Goal: Task Accomplishment & Management: Manage account settings

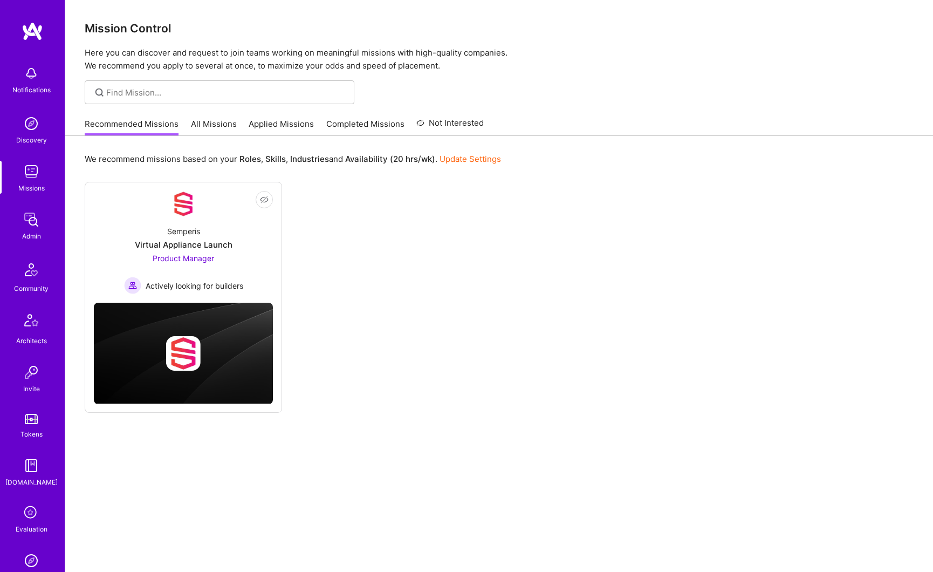
click at [32, 218] on img at bounding box center [31, 220] width 22 height 22
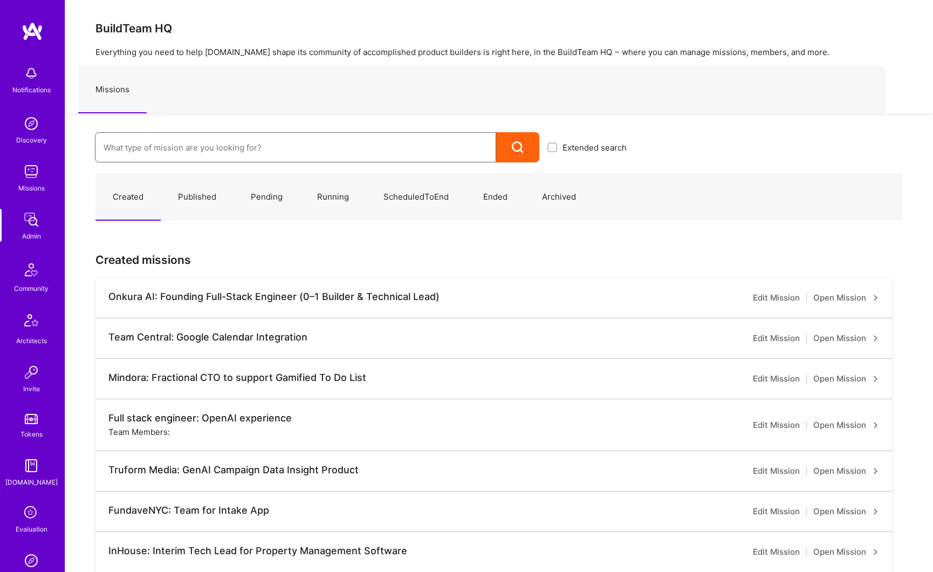
click at [223, 154] on input at bounding box center [296, 148] width 384 height 28
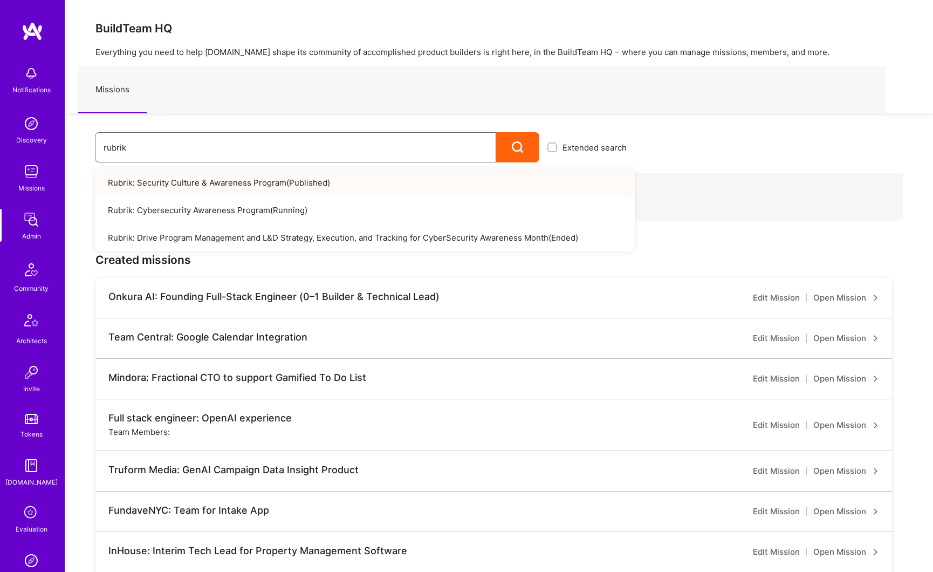
type input "rubrik"
click at [217, 179] on link "Rubrik: Security Culture & Awareness Program ( Published )" at bounding box center [365, 183] width 540 height 28
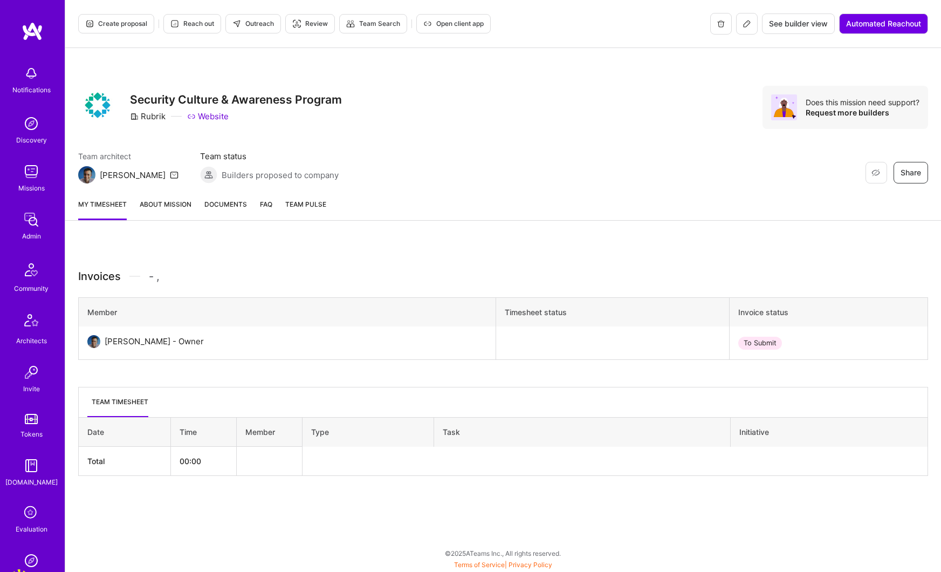
click at [219, 204] on span "Documents" at bounding box center [225, 203] width 43 height 11
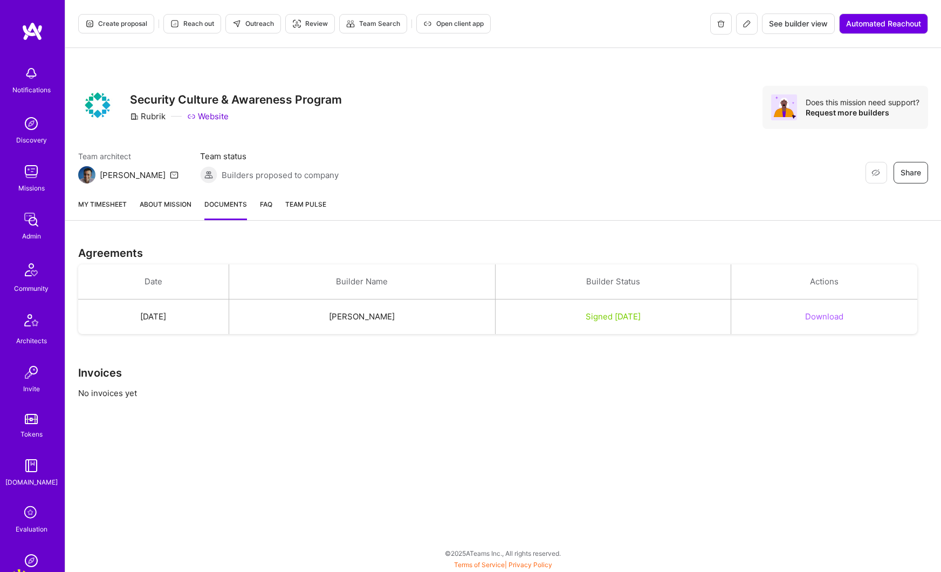
click at [163, 206] on link "About Mission" at bounding box center [166, 209] width 52 height 22
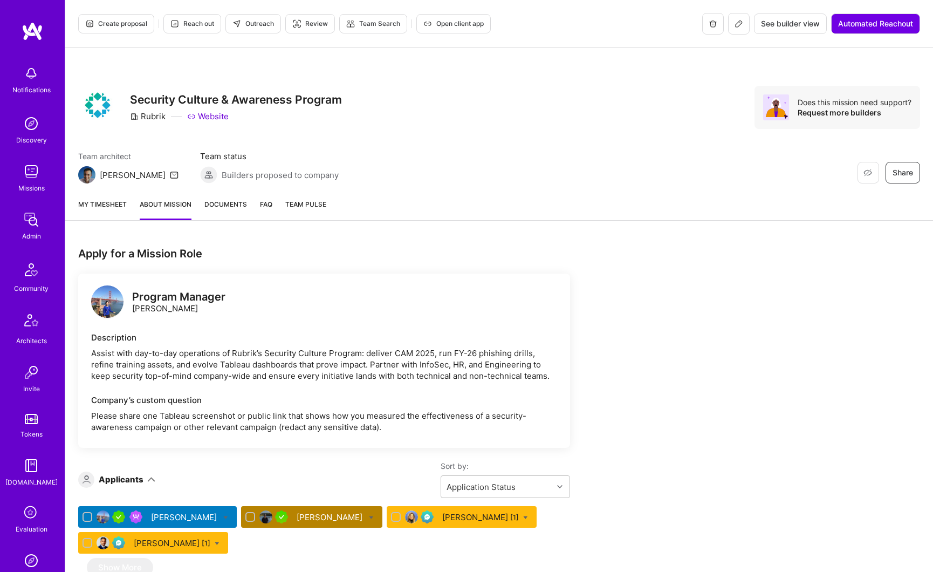
scroll to position [114, 0]
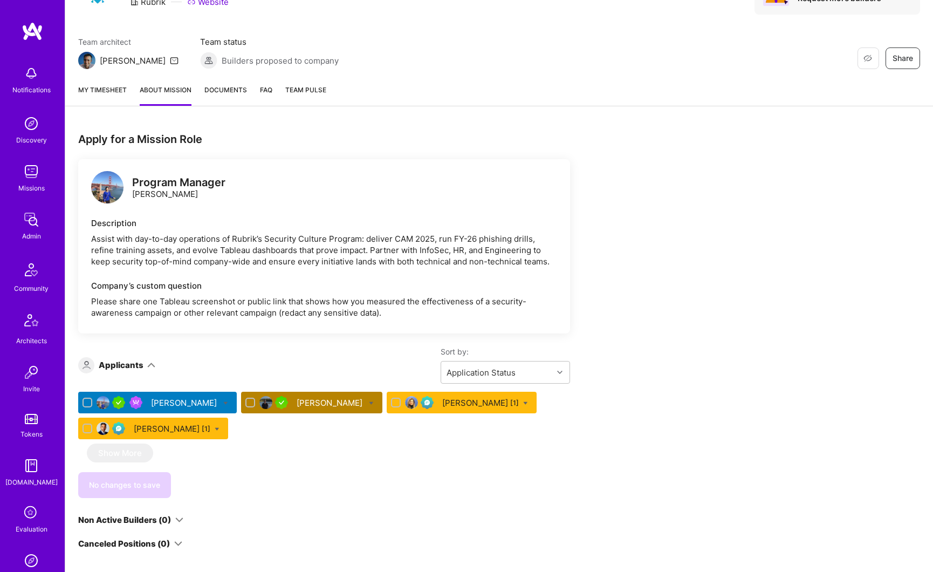
click at [297, 405] on div "[PERSON_NAME]" at bounding box center [331, 402] width 68 height 11
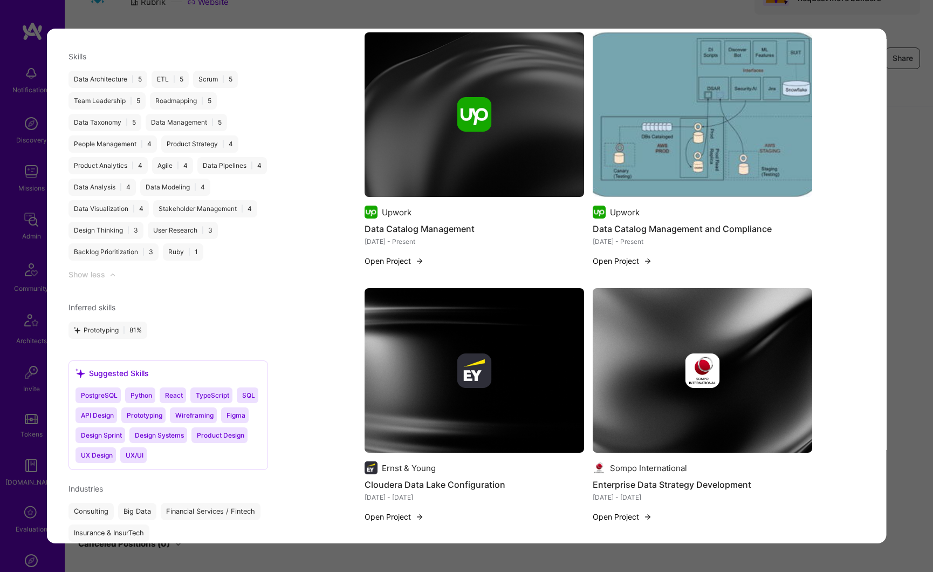
scroll to position [1471, 0]
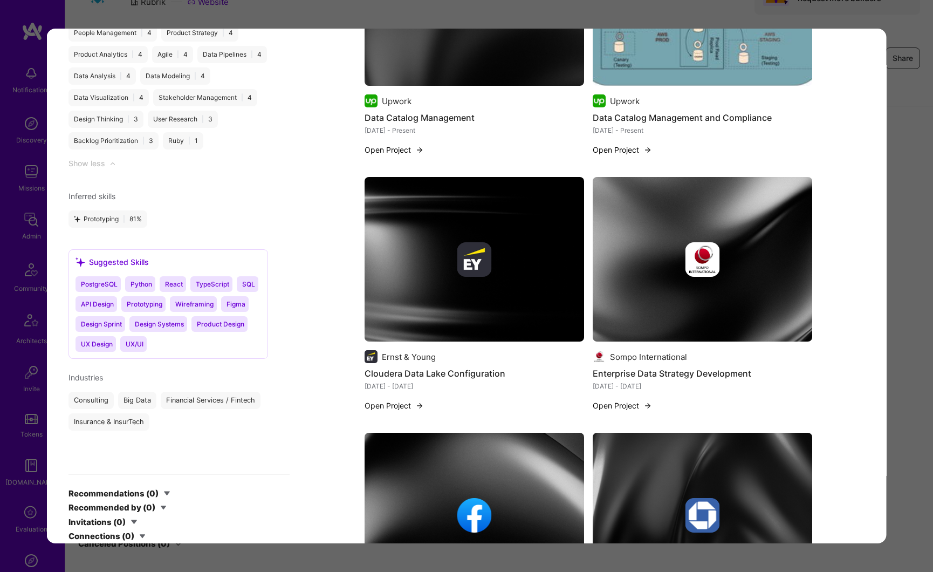
click at [913, 306] on div "Application 2 of 4 Evaluation scores Expertise level Very good Interpersonal sk…" at bounding box center [466, 286] width 933 height 572
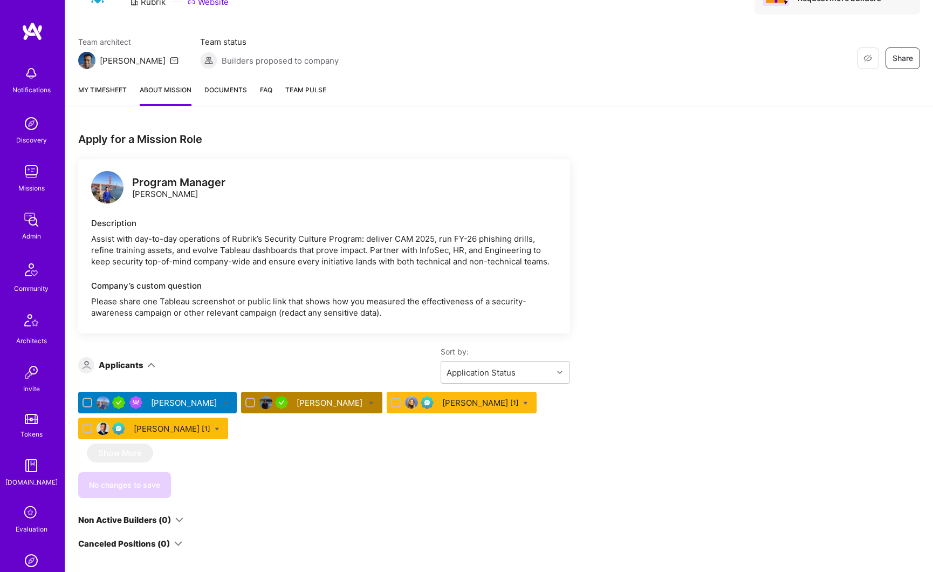
click at [225, 85] on span "Documents" at bounding box center [225, 89] width 43 height 11
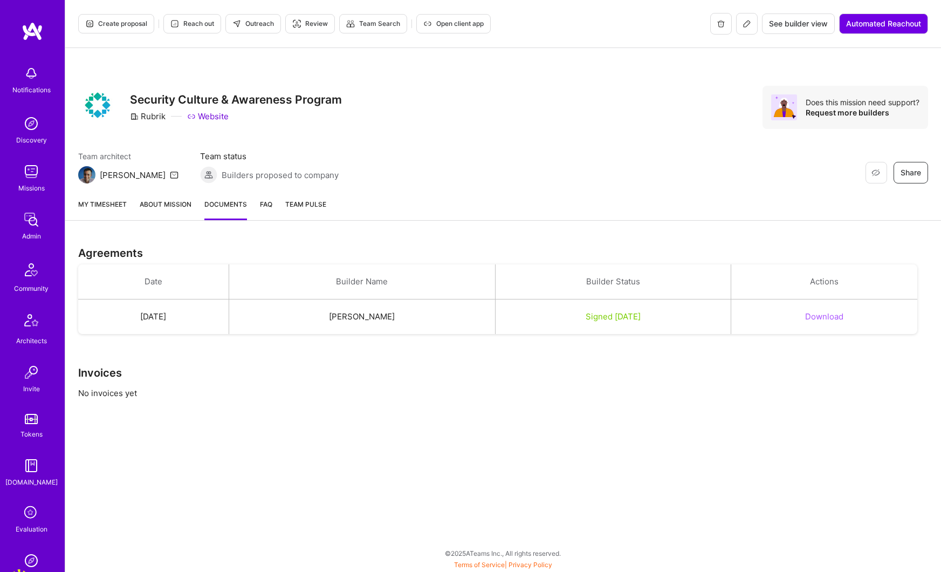
click at [844, 319] on button "Download" at bounding box center [824, 316] width 38 height 11
click at [835, 316] on button "Download" at bounding box center [824, 316] width 38 height 11
click at [29, 221] on img at bounding box center [31, 220] width 22 height 22
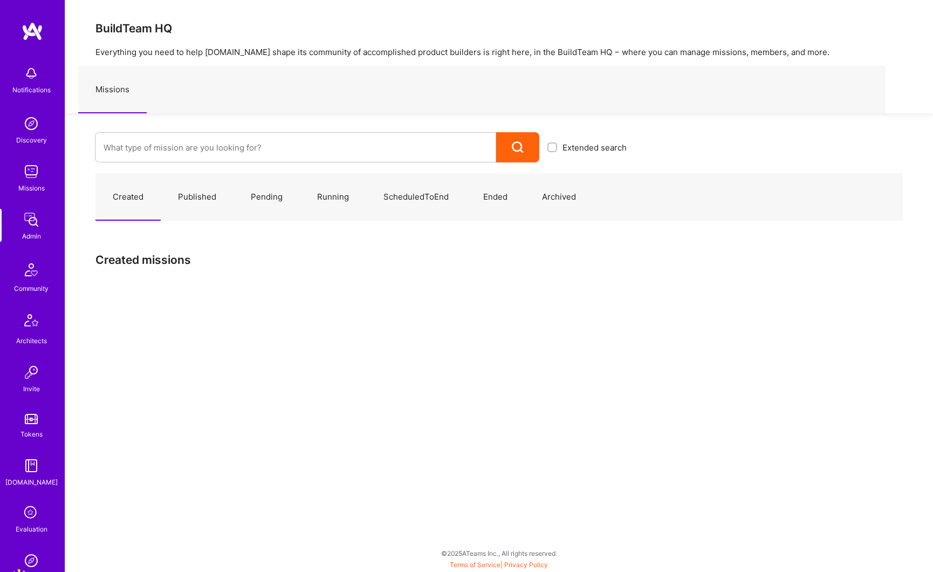
scroll to position [229, 0]
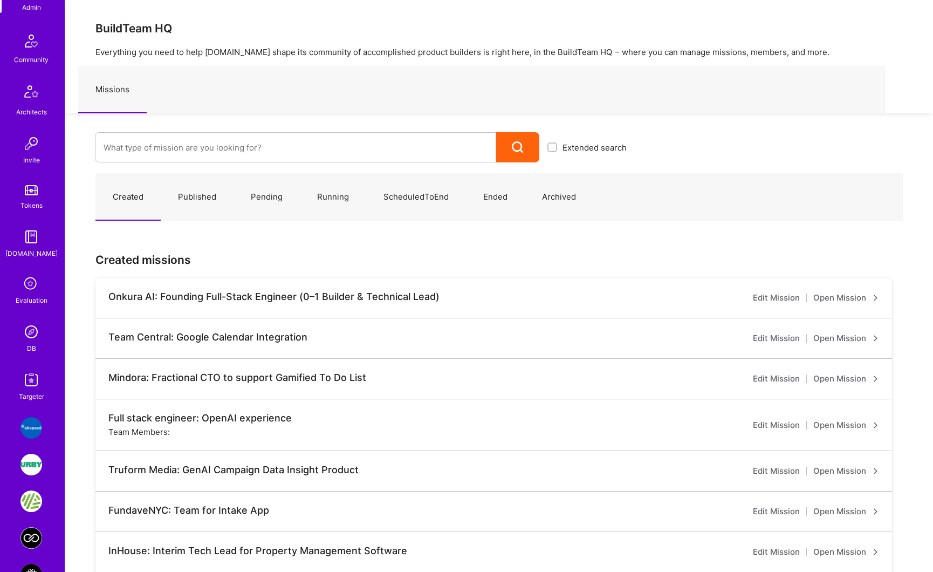
click at [24, 335] on img at bounding box center [31, 332] width 22 height 22
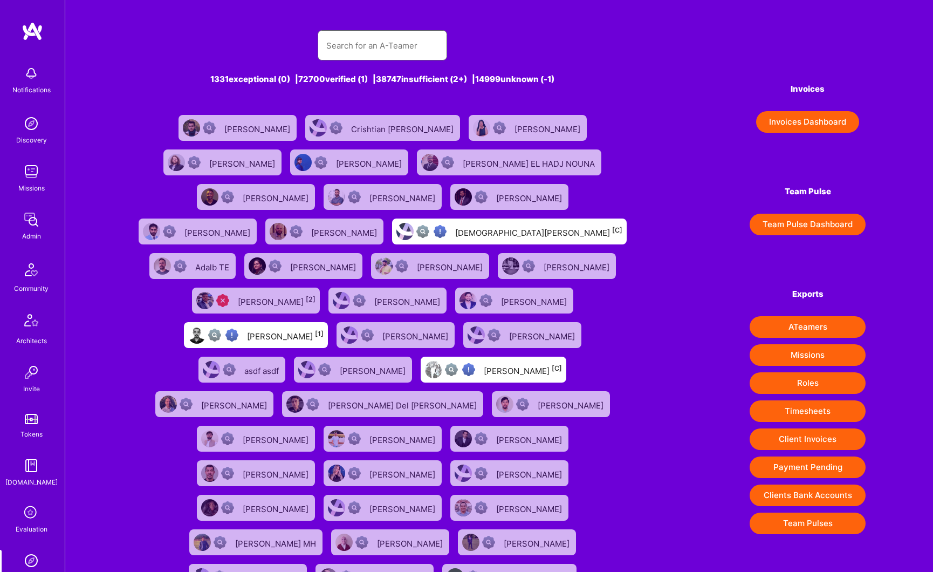
click at [359, 53] on input "text" at bounding box center [382, 46] width 112 height 28
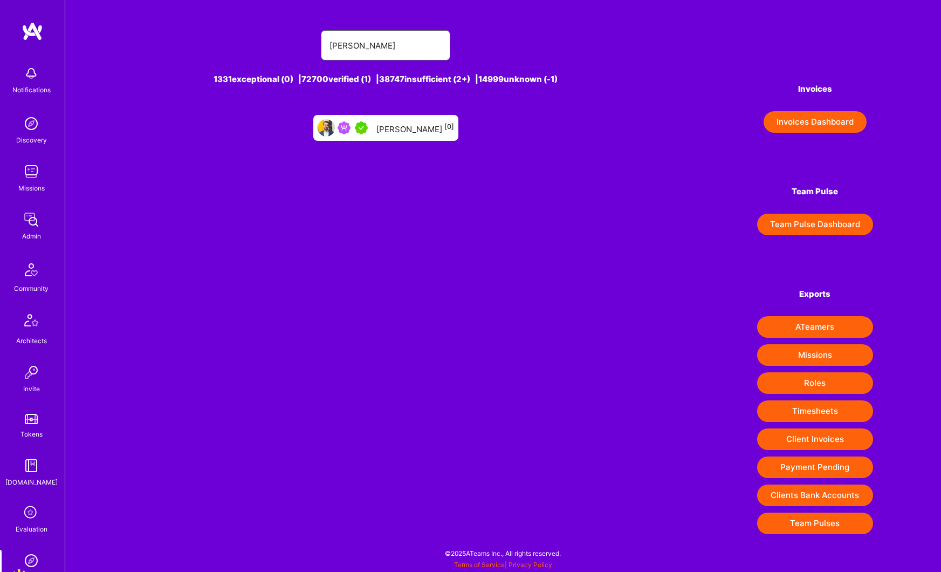
type input "ben saini"
click at [420, 134] on div "Ben Saini [0]" at bounding box center [415, 128] width 78 height 14
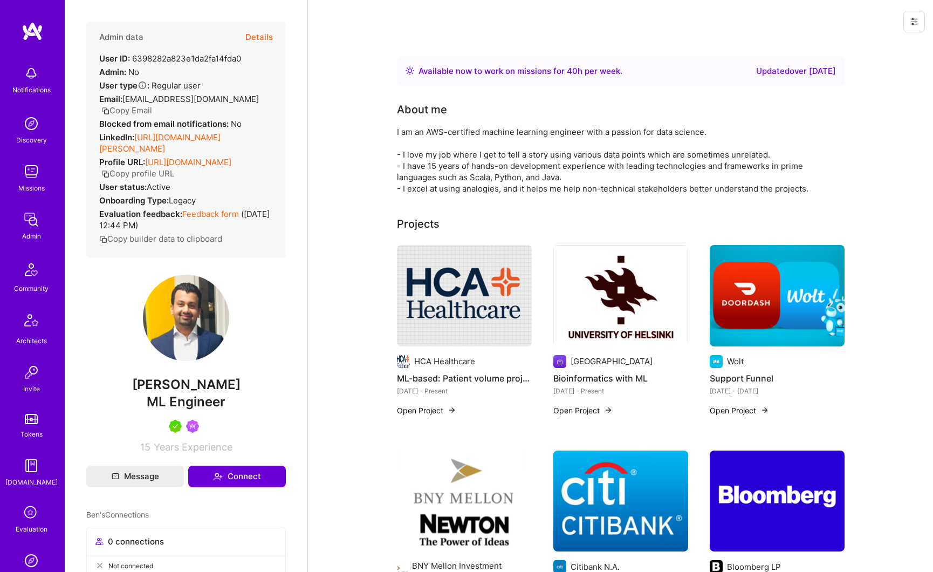
click at [258, 42] on button "Details" at bounding box center [259, 37] width 28 height 31
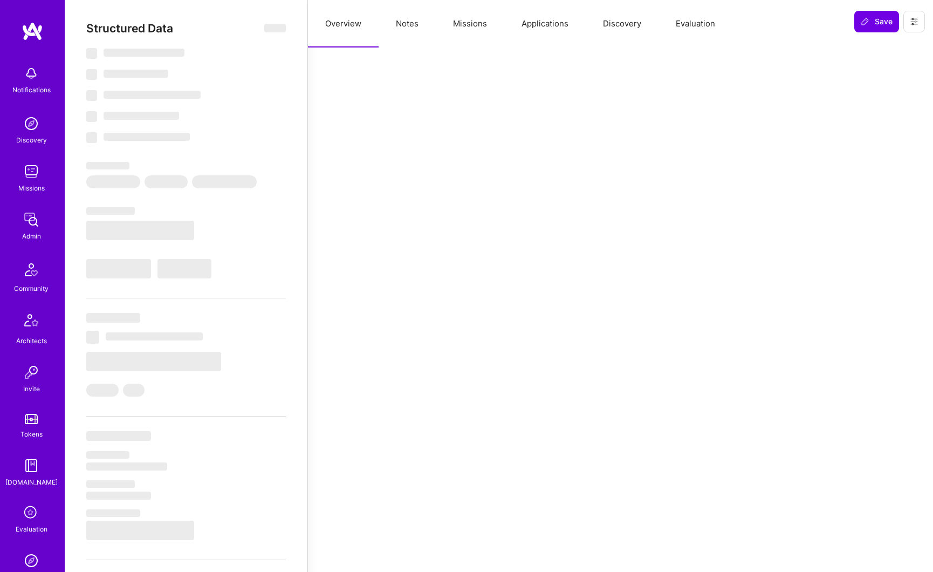
click at [469, 27] on button "Missions" at bounding box center [470, 23] width 68 height 47
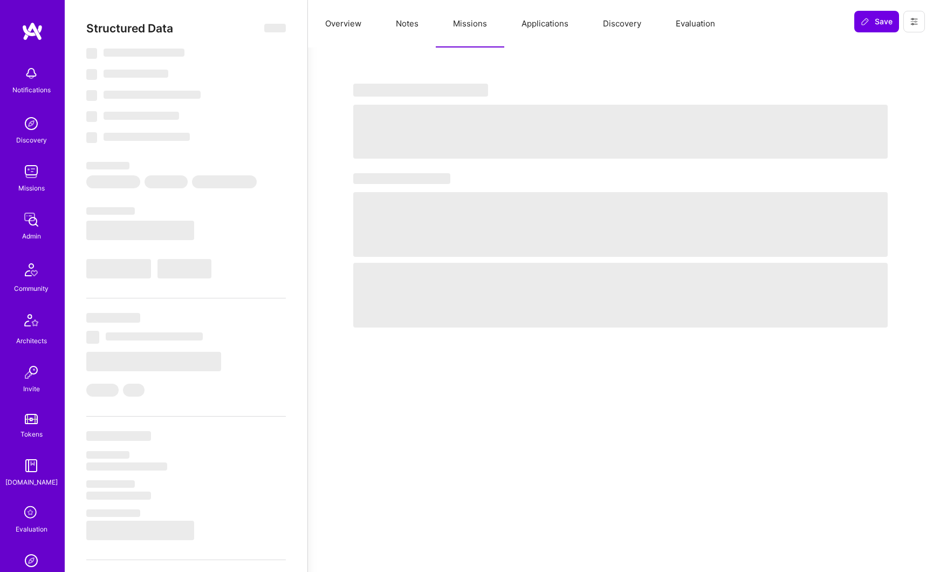
select select "Right Now"
select select "5"
select select "7"
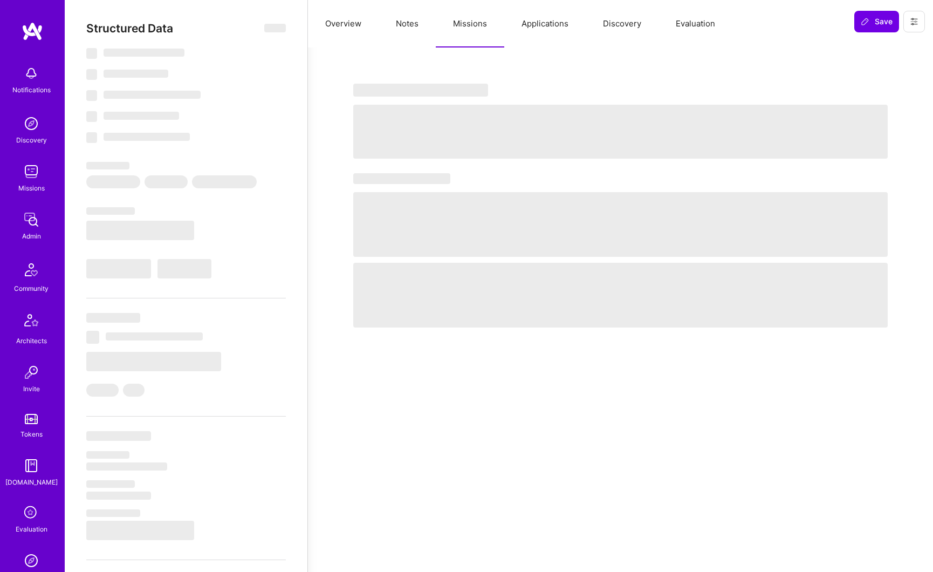
select select "US"
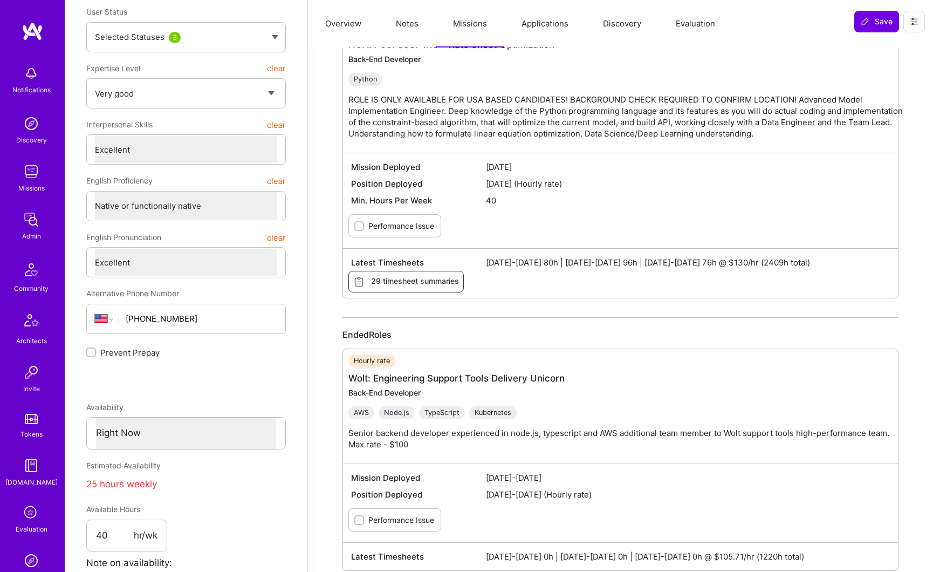
scroll to position [95, 0]
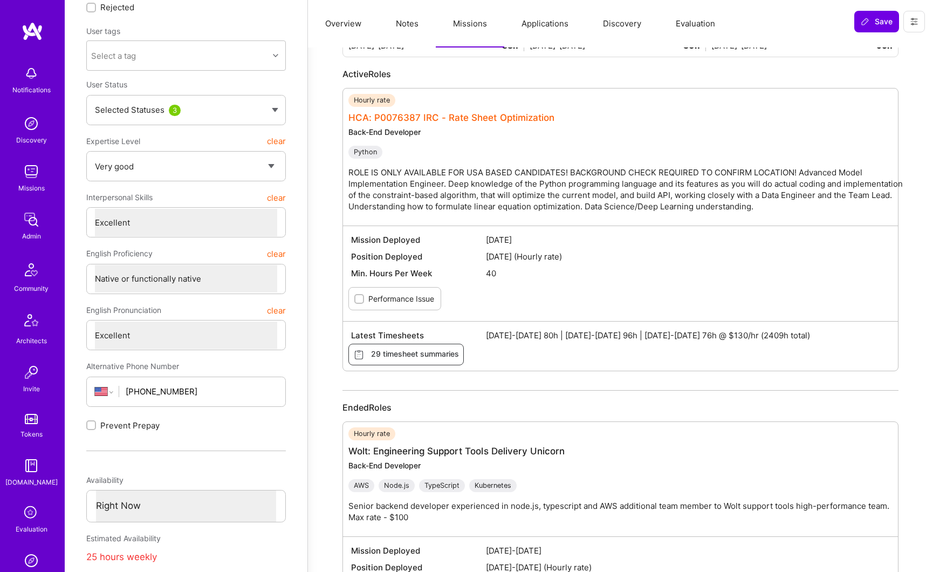
click at [414, 122] on link "HCA: P0076387 IRC - Rate Sheet Optimization" at bounding box center [451, 117] width 206 height 11
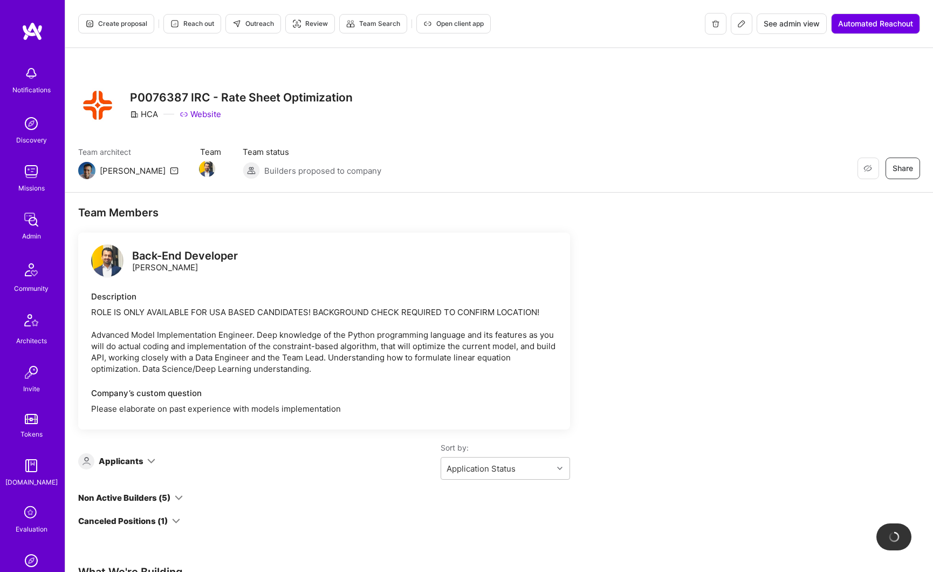
click at [745, 28] on button at bounding box center [742, 24] width 22 height 22
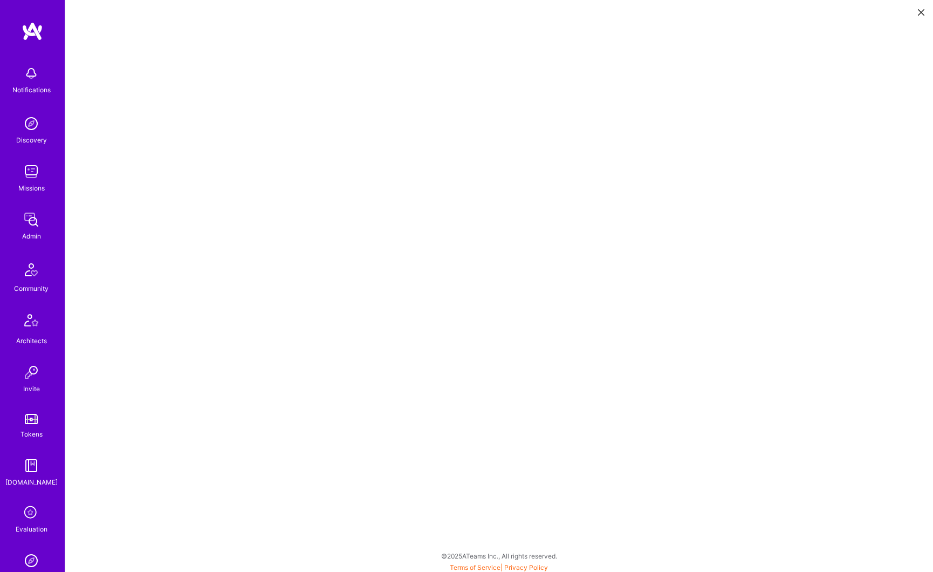
scroll to position [3, 0]
click at [922, 13] on icon at bounding box center [921, 12] width 6 height 6
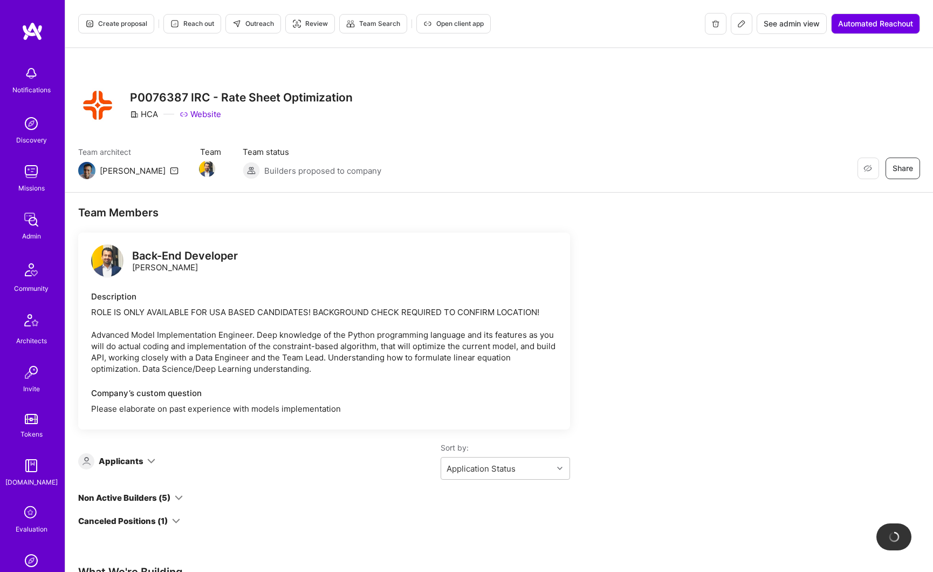
click at [738, 30] on button at bounding box center [742, 24] width 22 height 22
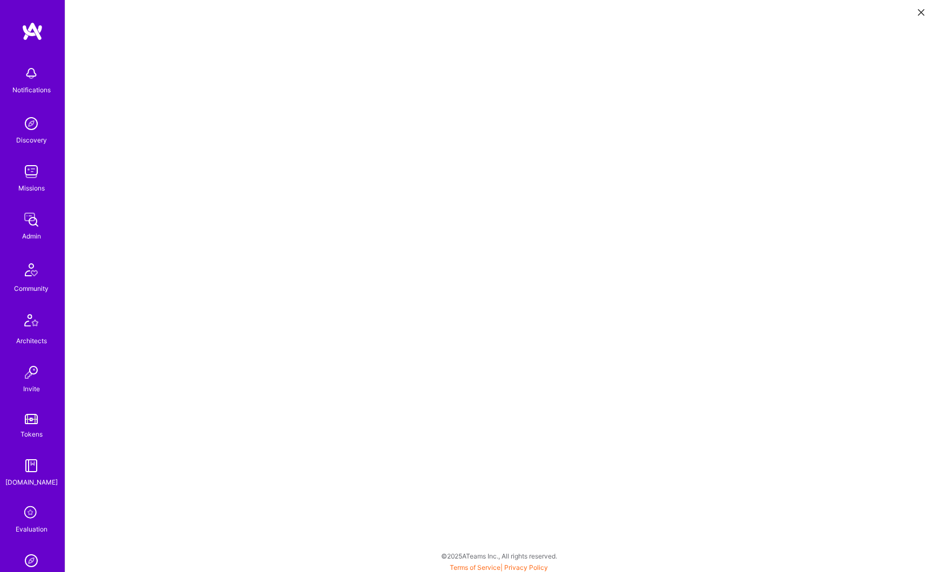
click at [920, 13] on icon at bounding box center [921, 12] width 6 height 6
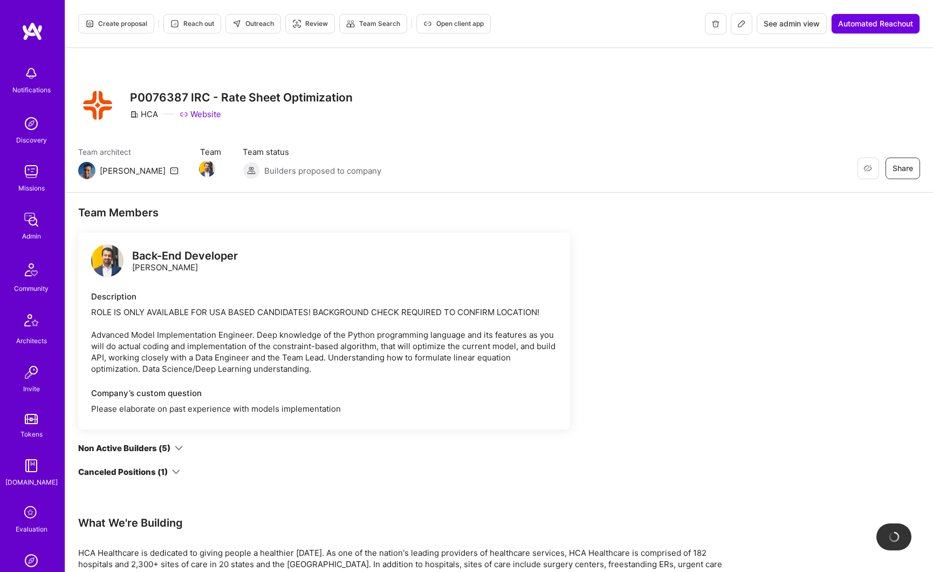
click at [774, 24] on span "See admin view" at bounding box center [792, 23] width 56 height 11
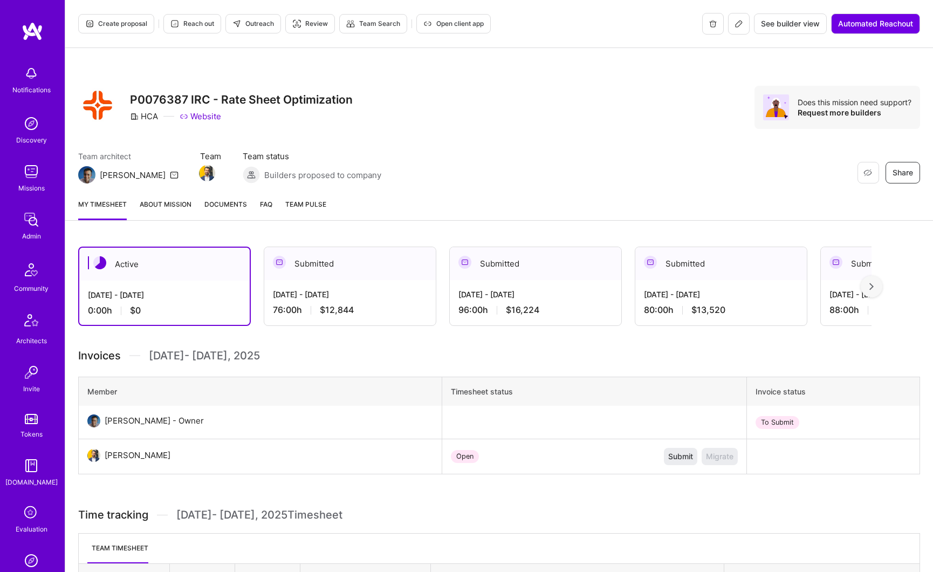
click at [233, 210] on link "Documents" at bounding box center [225, 209] width 43 height 22
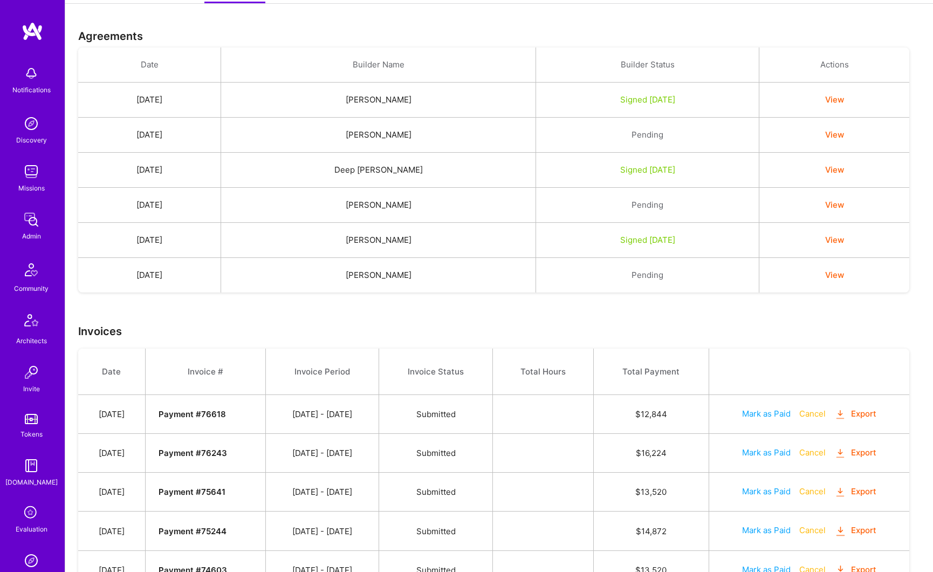
scroll to position [134, 0]
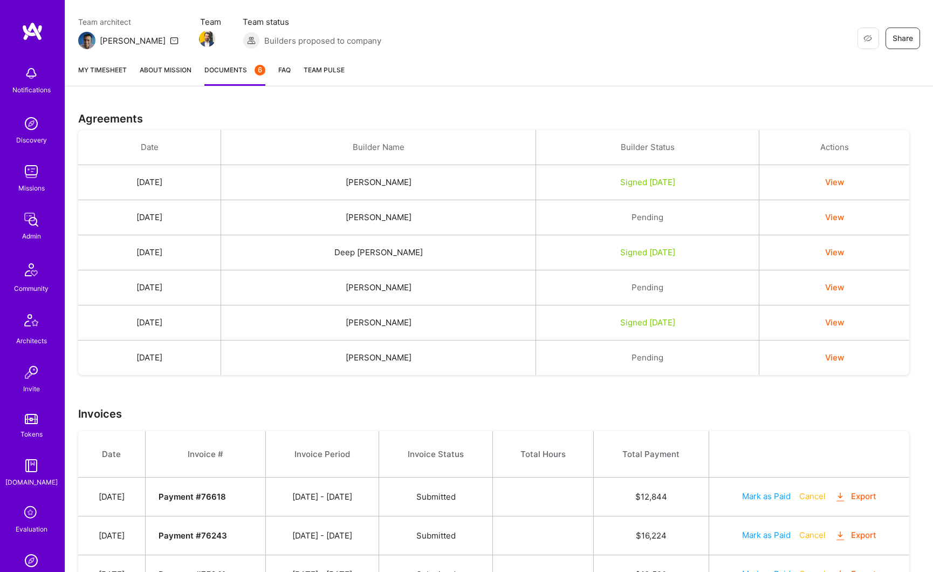
click at [844, 183] on button "View" at bounding box center [834, 181] width 19 height 11
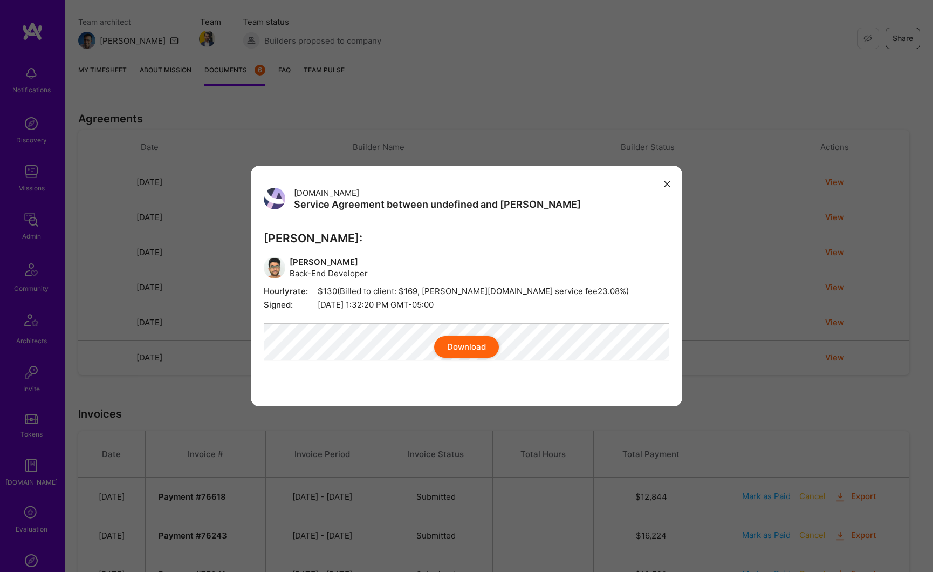
click at [843, 204] on div "A.Team Service Agreement between undefined and A.Teamer A.Teamer: Deepanshu Set…" at bounding box center [466, 286] width 933 height 572
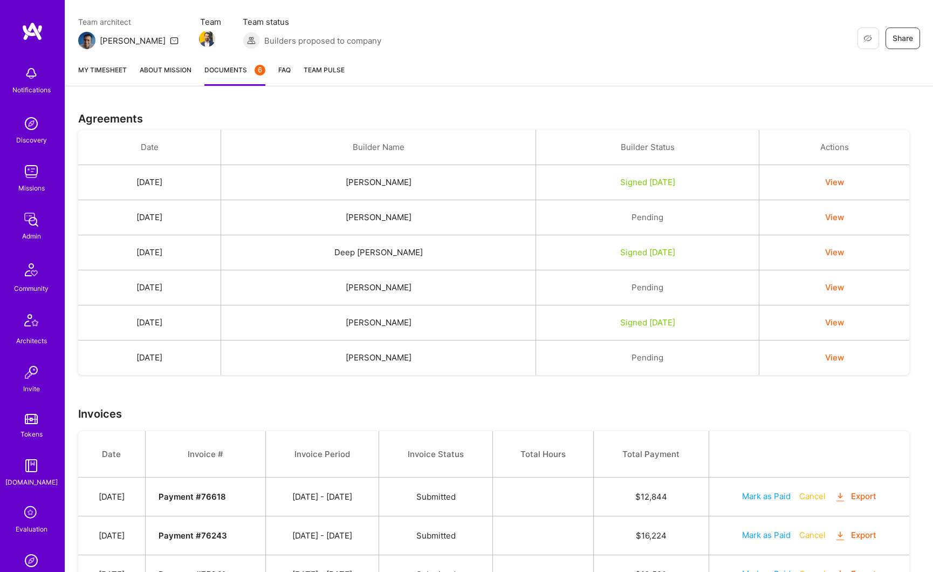
click at [835, 218] on button "View" at bounding box center [834, 216] width 19 height 11
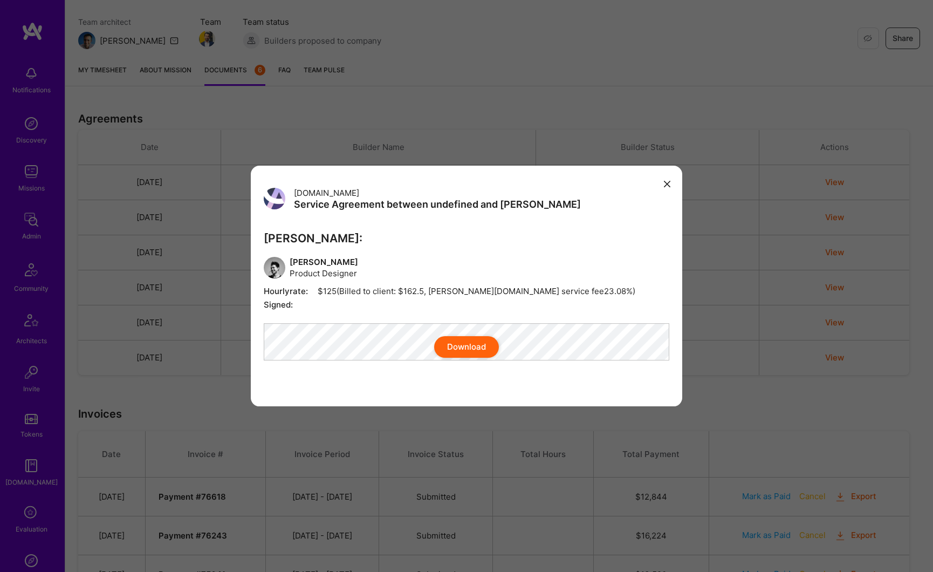
click at [663, 175] on button "modal" at bounding box center [667, 183] width 13 height 18
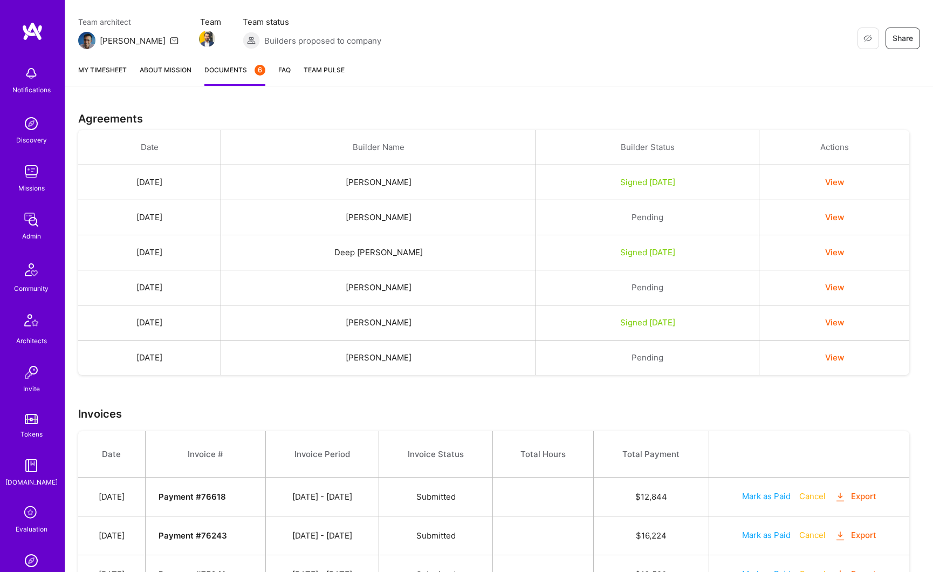
click at [838, 254] on button "View" at bounding box center [834, 251] width 19 height 11
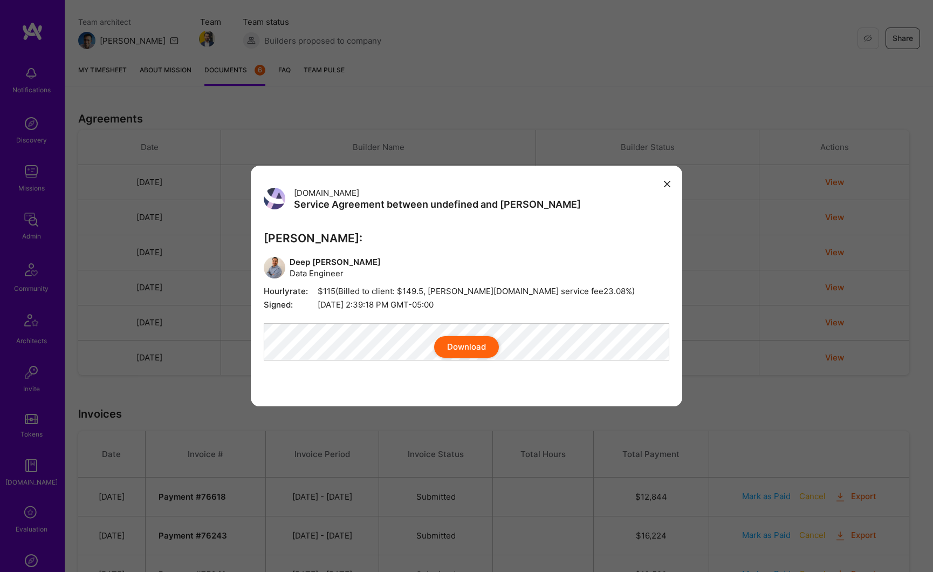
click at [804, 262] on div "A.Team Service Agreement between undefined and A.Teamer A.Teamer: Deep Khadka D…" at bounding box center [466, 286] width 933 height 572
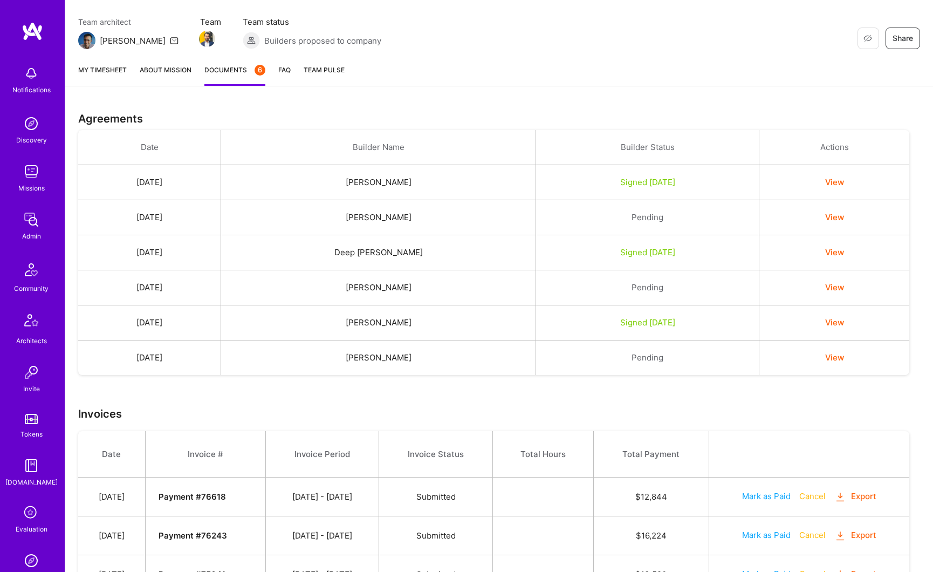
click at [843, 287] on button "View" at bounding box center [834, 287] width 19 height 11
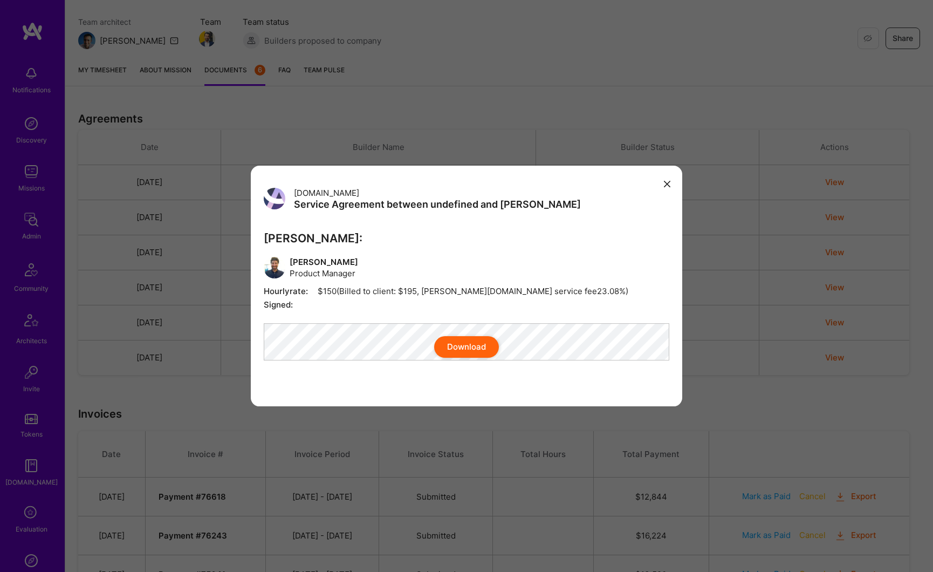
click at [816, 298] on div "A.Team Service Agreement between undefined and A.Teamer A.Teamer: Harrison Bral…" at bounding box center [466, 286] width 933 height 572
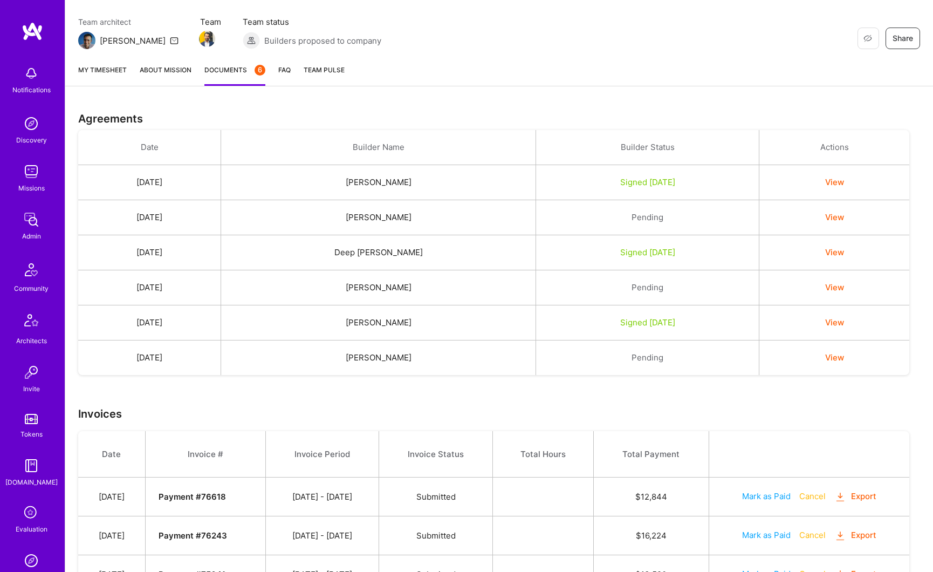
click at [834, 325] on button "View" at bounding box center [834, 322] width 19 height 11
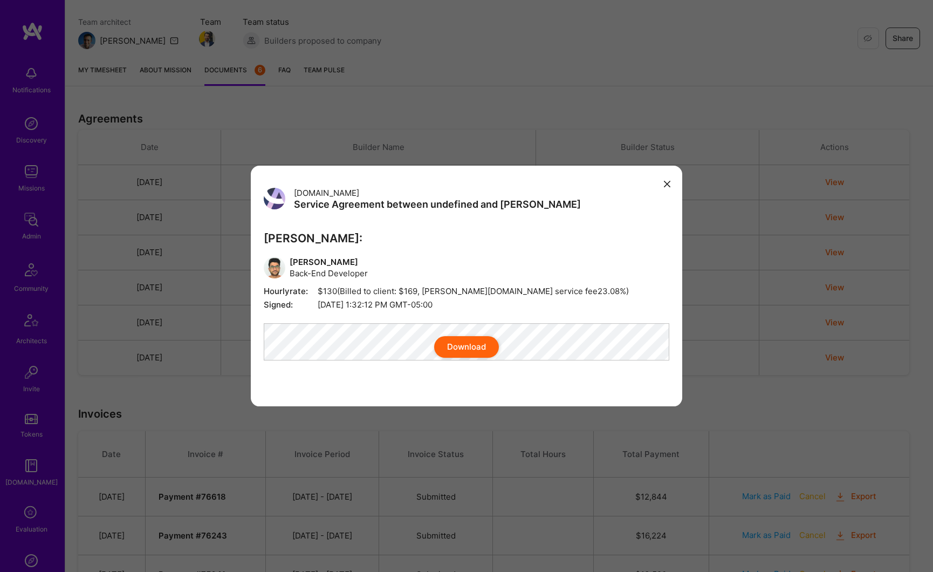
click at [806, 325] on div "A.Team Service Agreement between undefined and A.Teamer A.Teamer: Deepanshu Set…" at bounding box center [466, 286] width 933 height 572
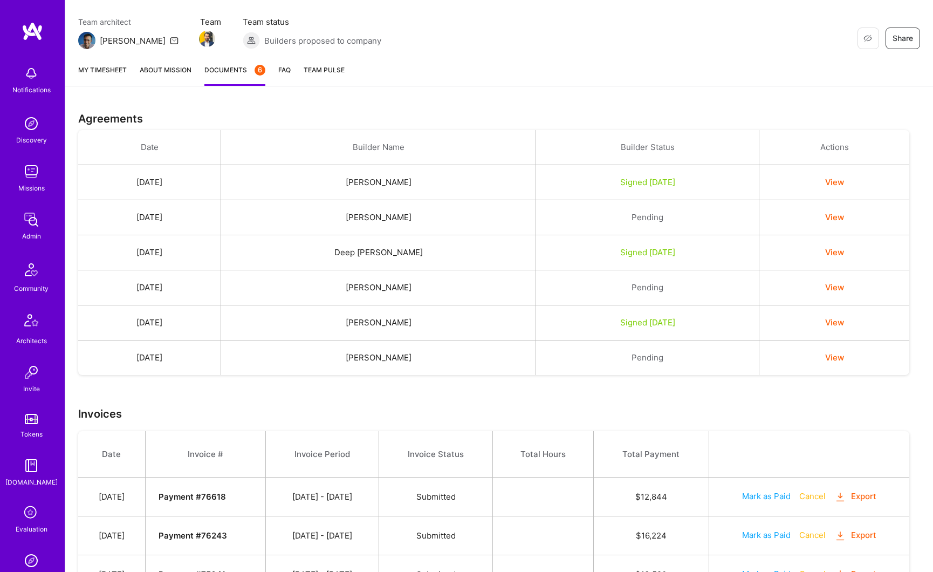
click at [833, 353] on button "View" at bounding box center [834, 357] width 19 height 11
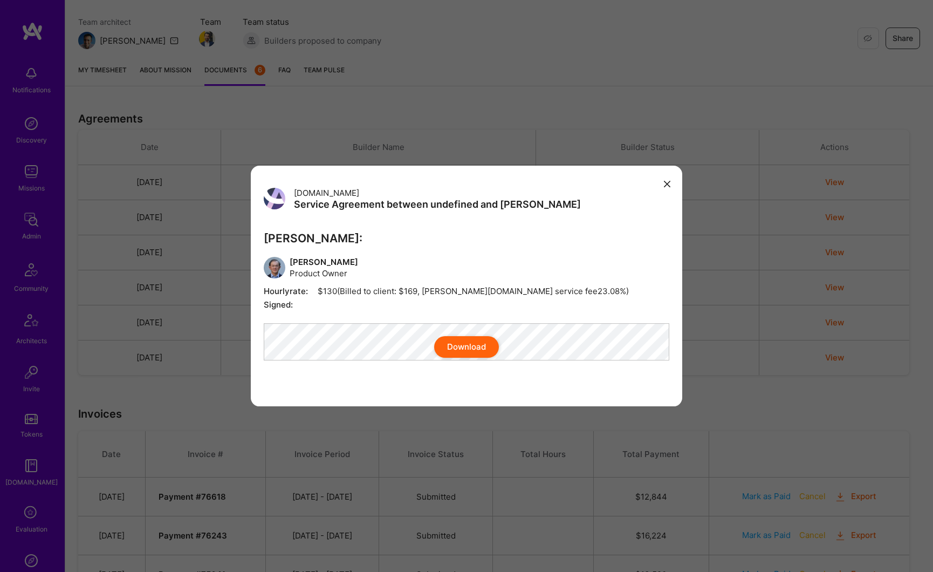
click at [780, 310] on div "A.Team Service Agreement between undefined and A.Teamer A.Teamer: Gabe Thendean…" at bounding box center [466, 286] width 933 height 572
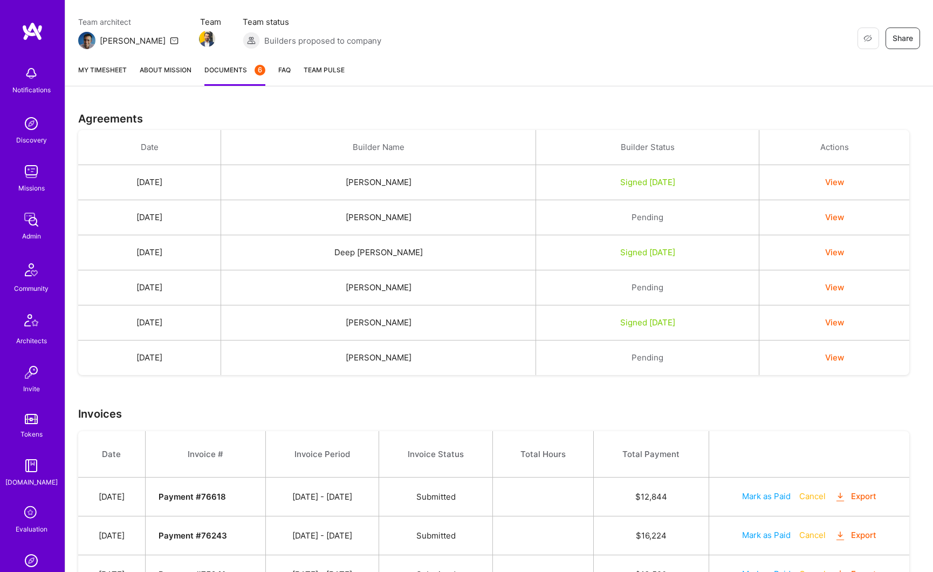
click at [843, 255] on button "View" at bounding box center [834, 251] width 19 height 11
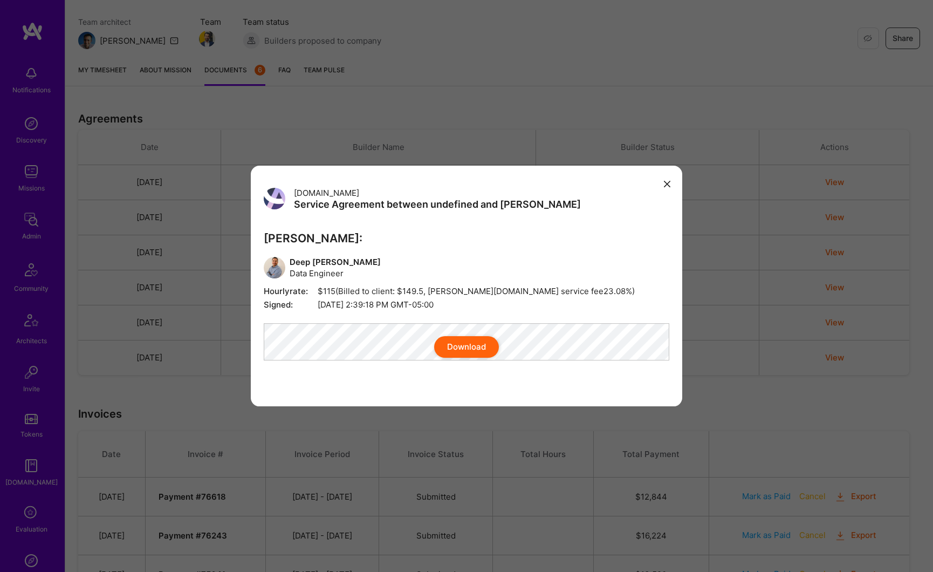
click at [671, 175] on button "modal" at bounding box center [667, 183] width 13 height 18
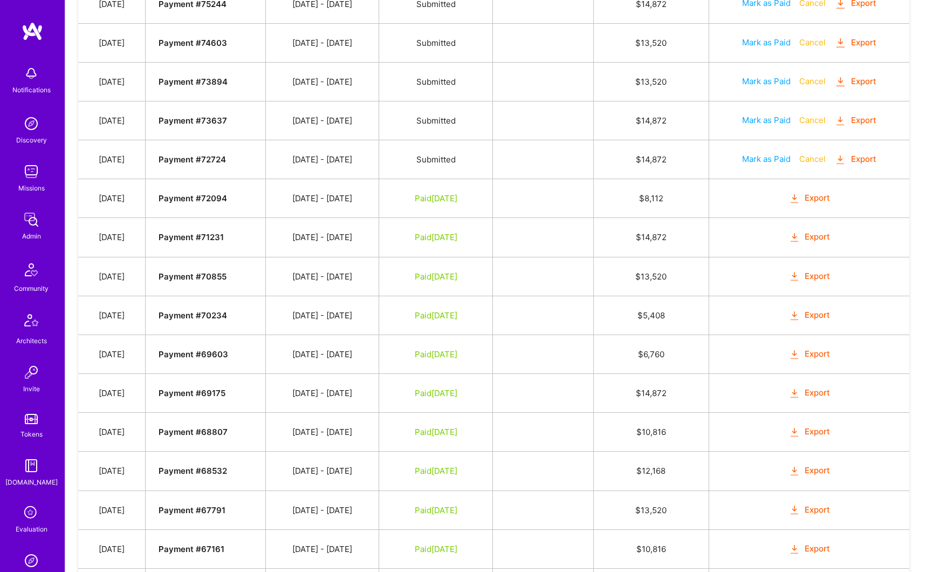
scroll to position [892, 0]
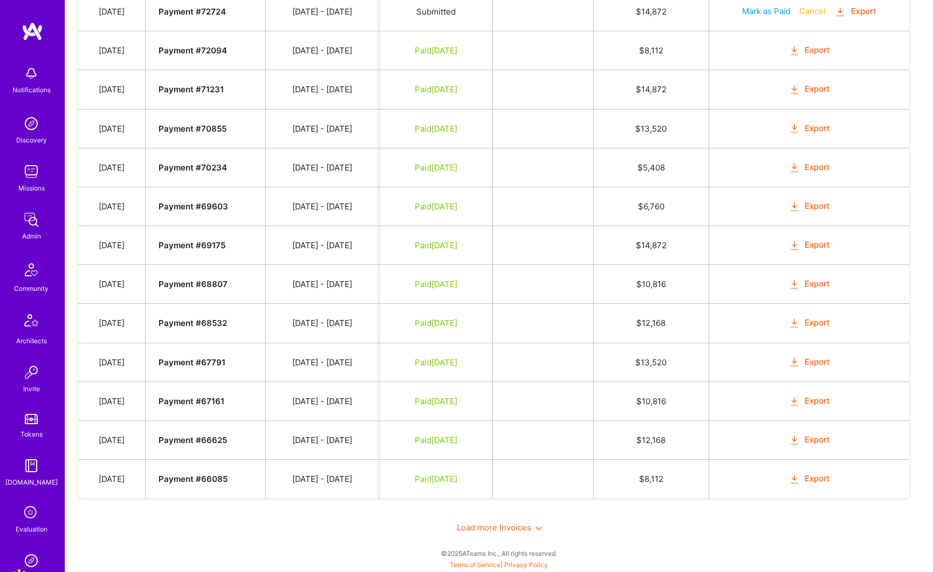
click at [477, 526] on span "Load more Invoices" at bounding box center [499, 527] width 85 height 10
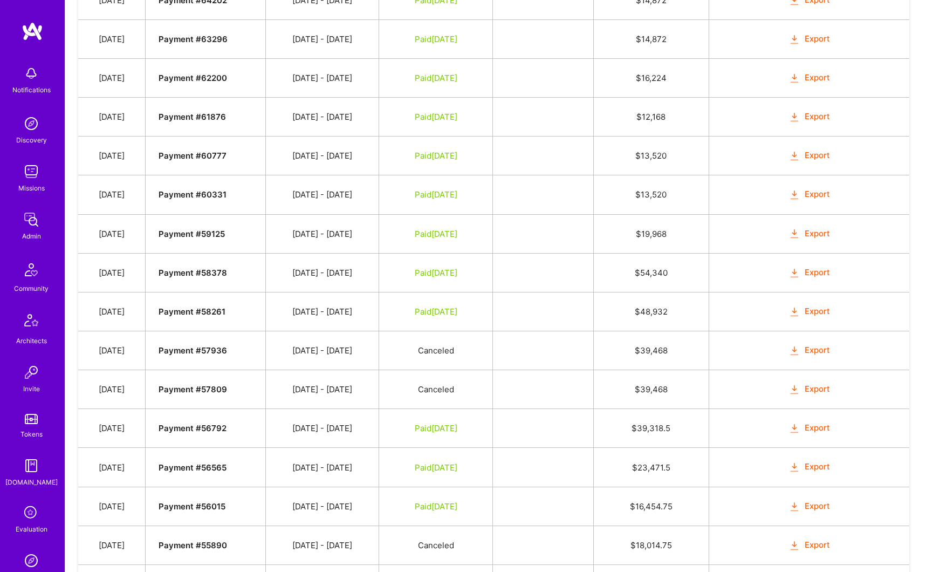
scroll to position [1575, 0]
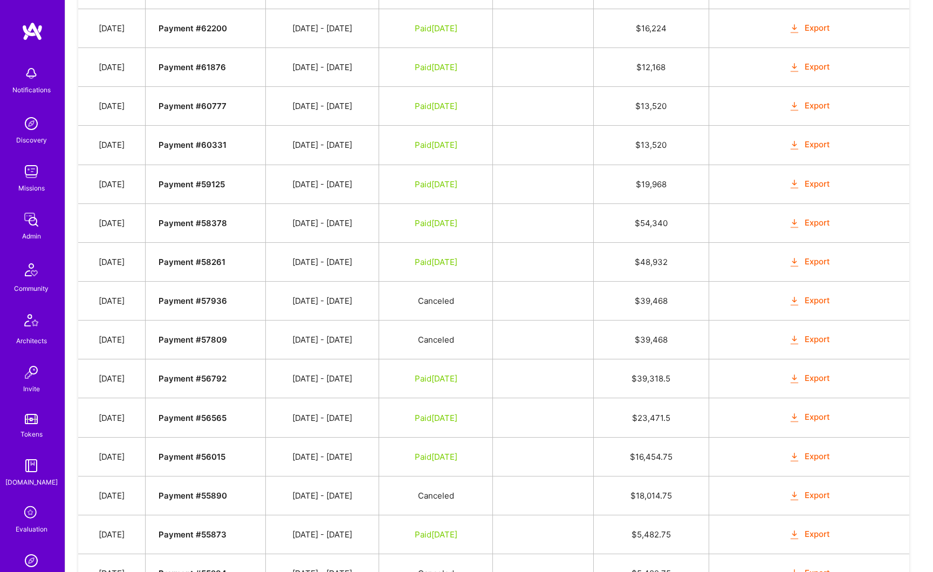
click at [812, 376] on button "Export" at bounding box center [810, 378] width 42 height 12
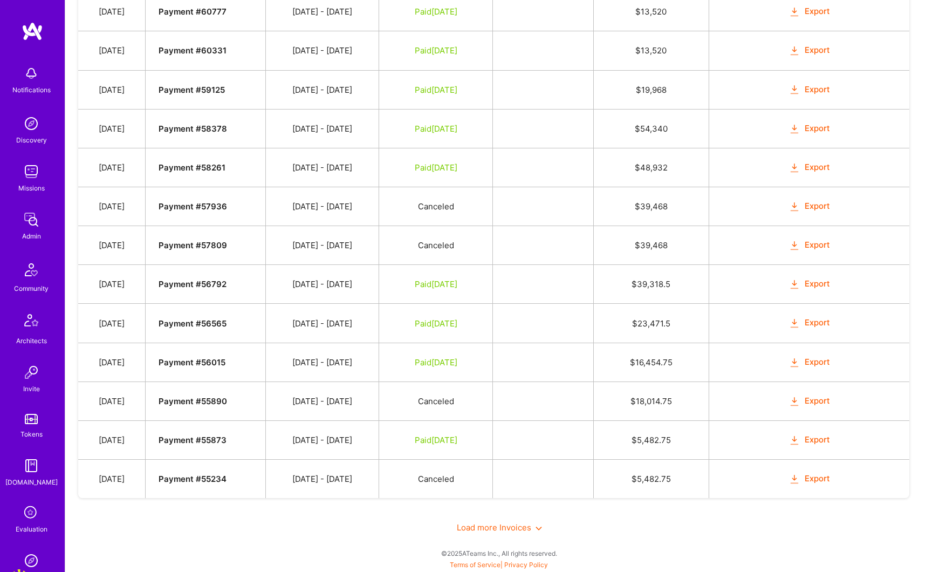
click at [519, 532] on div "Load more Invoices" at bounding box center [499, 527] width 842 height 37
click at [518, 529] on span "Load more Invoices" at bounding box center [499, 527] width 85 height 10
click at [816, 366] on button "Export" at bounding box center [810, 362] width 42 height 12
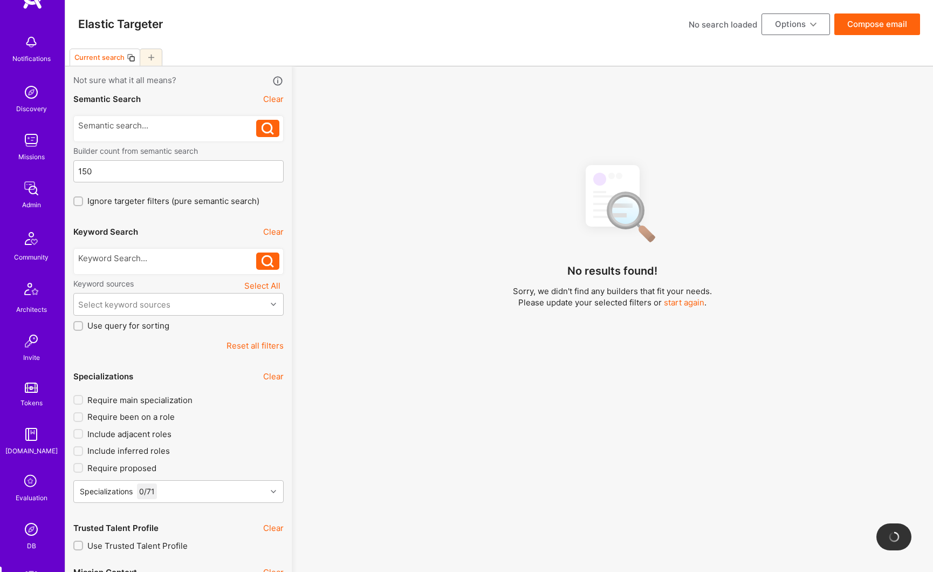
scroll to position [63, 0]
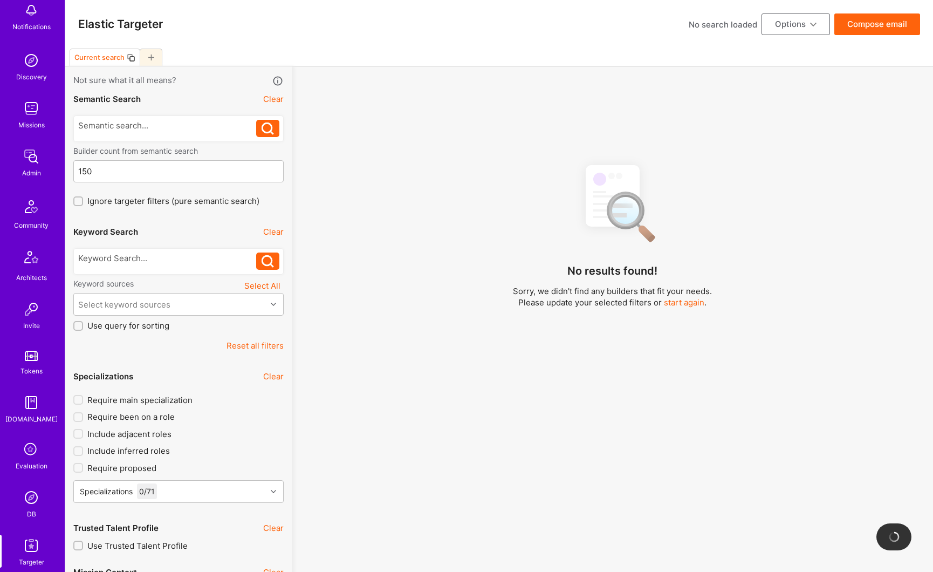
click at [32, 506] on img at bounding box center [31, 498] width 22 height 22
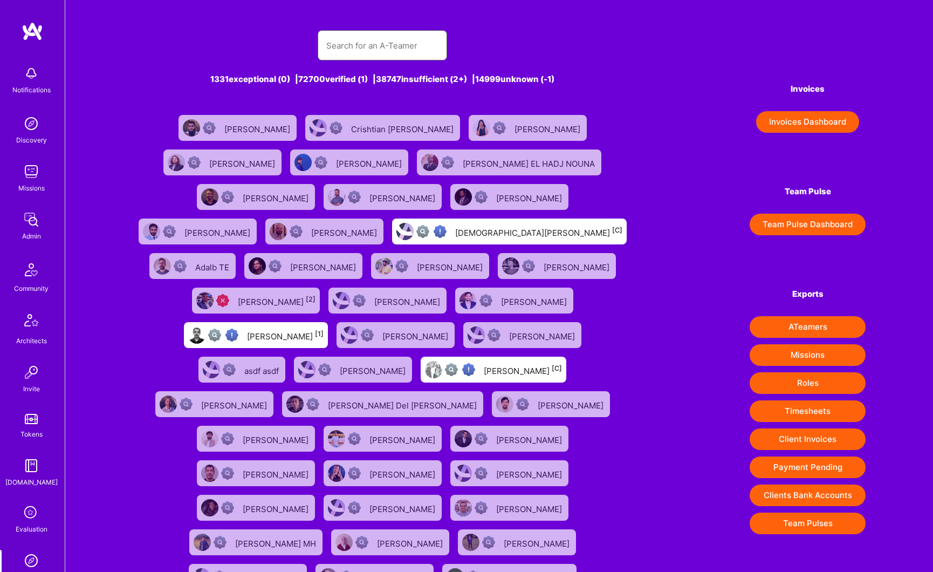
click at [381, 37] on input "text" at bounding box center [382, 46] width 112 height 28
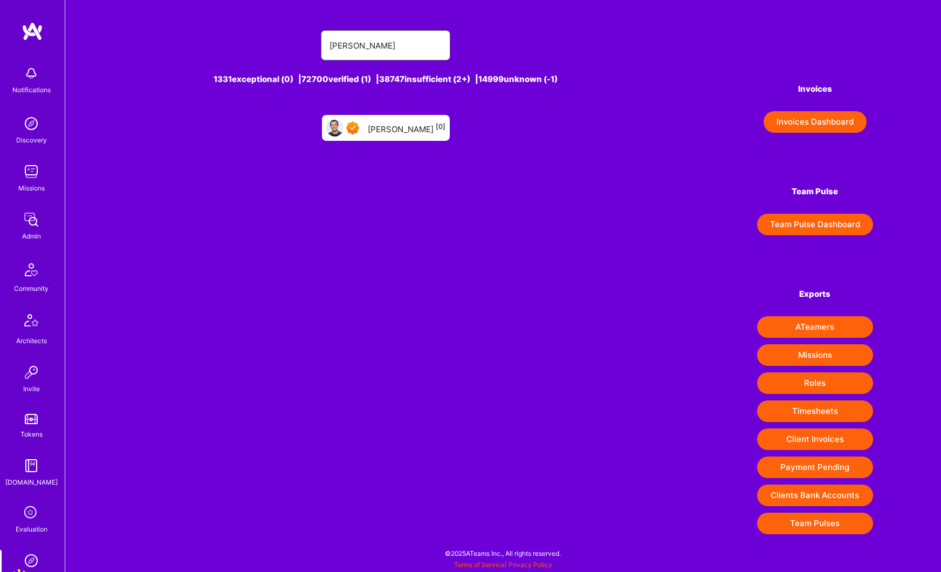
type input "paul gold"
click at [403, 137] on div "Paul Goldshteyn [0]" at bounding box center [386, 128] width 128 height 26
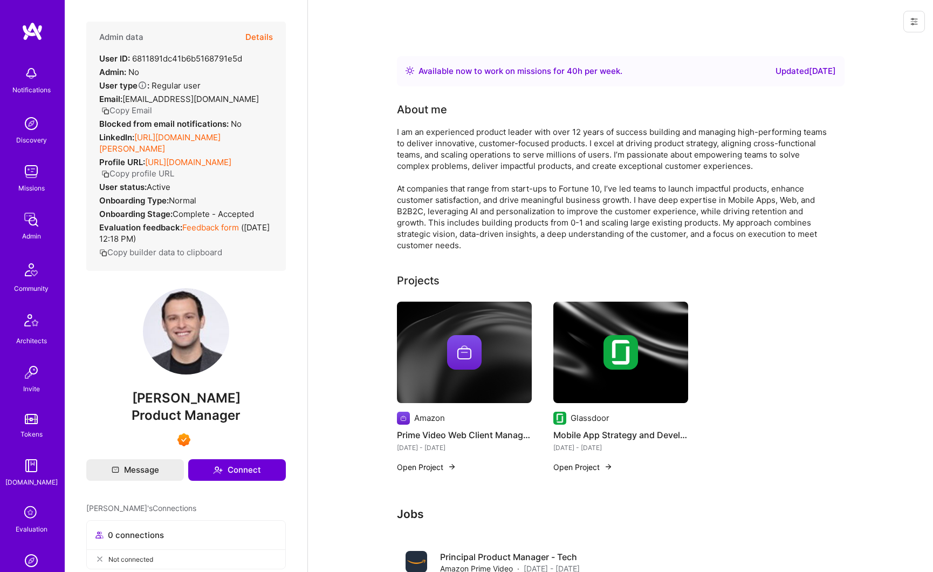
click at [198, 138] on link "https://linkedin.com/in/paul-goldshteyn" at bounding box center [159, 143] width 121 height 22
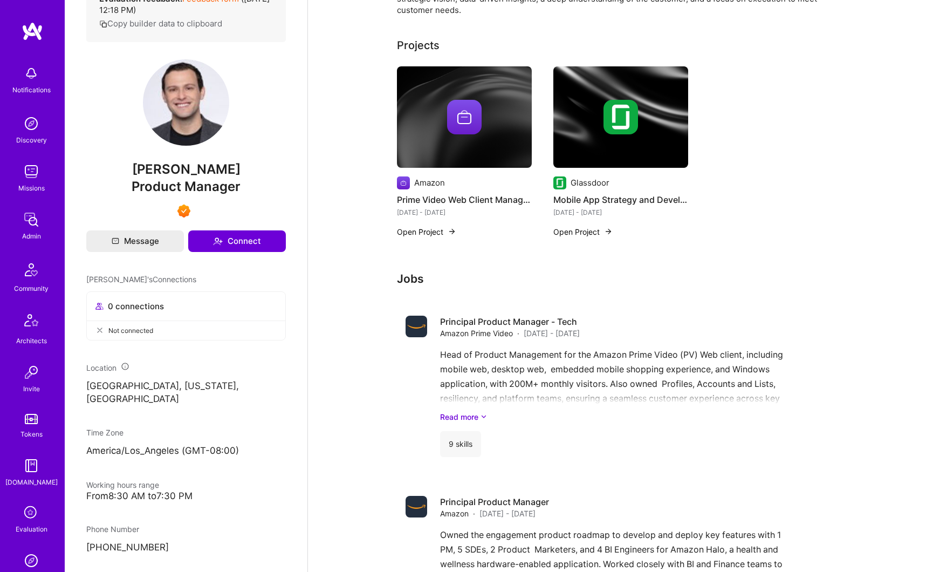
scroll to position [253, 0]
